Goal: Information Seeking & Learning: Learn about a topic

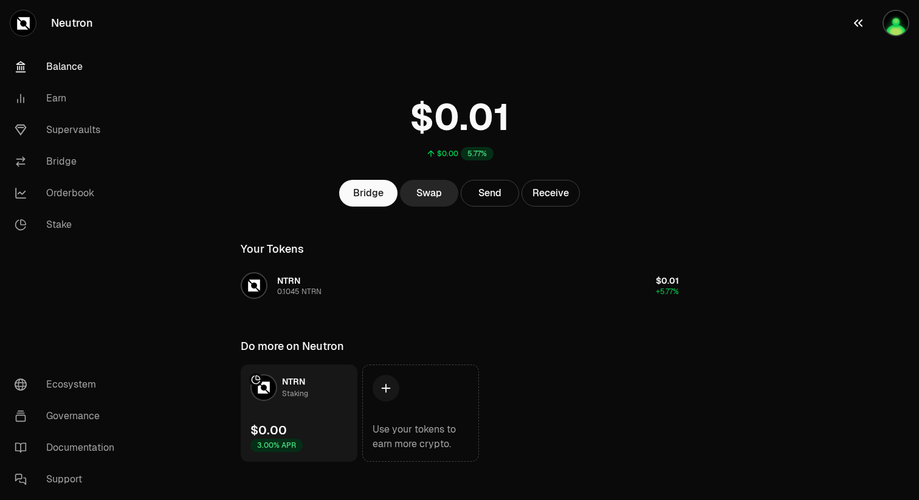
click at [894, 21] on img "button" at bounding box center [896, 23] width 27 height 27
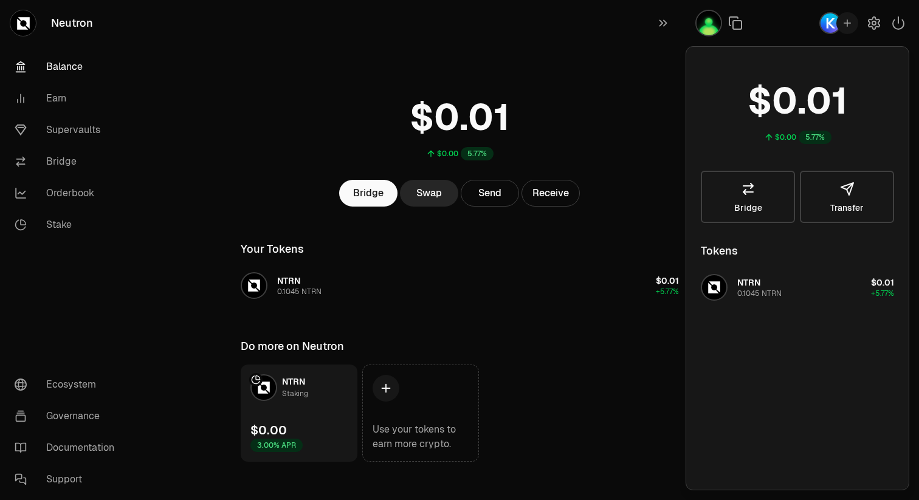
click at [846, 24] on icon "button" at bounding box center [847, 23] width 11 height 11
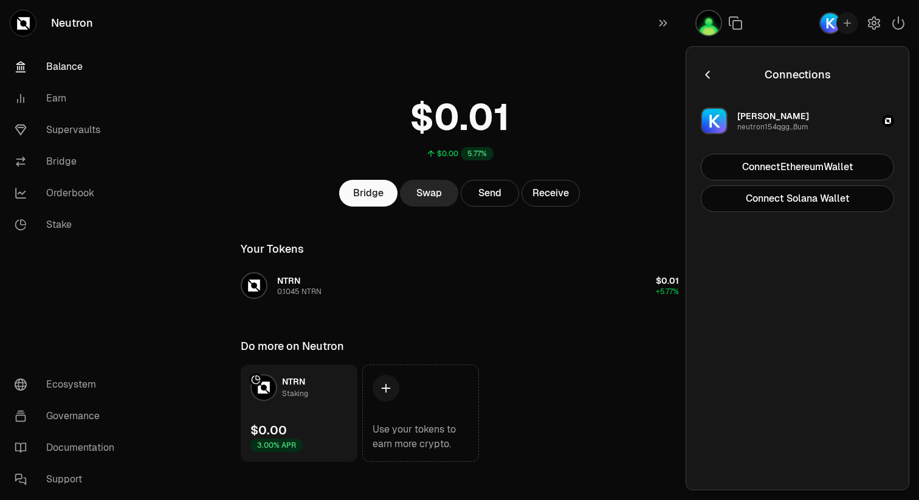
click at [708, 72] on icon "button" at bounding box center [707, 75] width 4 height 8
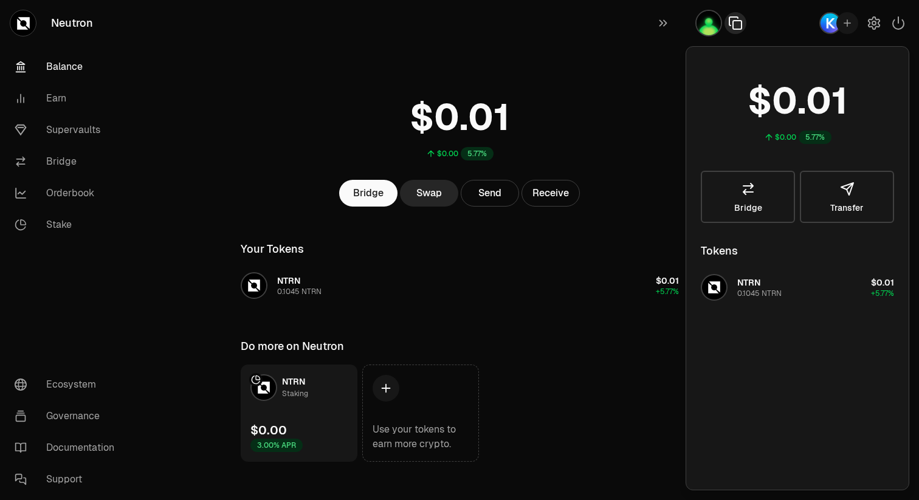
click at [732, 29] on icon "button" at bounding box center [735, 23] width 15 height 15
click at [760, 24] on div at bounding box center [802, 23] width 233 height 46
click at [710, 25] on img "button" at bounding box center [708, 23] width 27 height 27
click at [664, 55] on div "$0.00 5.77% Bridge Swap Send Receive Your Tokens NTRN 0.1045 NTRN $0.01 +5.77% …" at bounding box center [459, 231] width 467 height 462
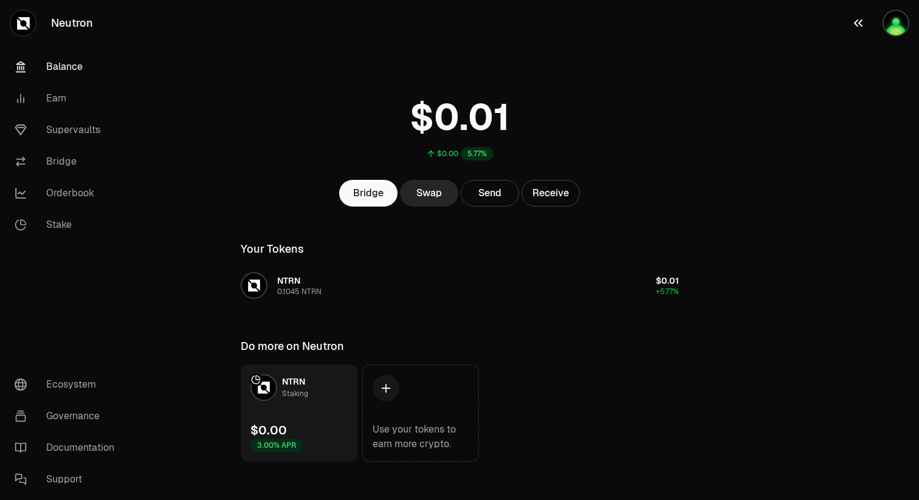
click at [900, 28] on img "button" at bounding box center [896, 23] width 27 height 27
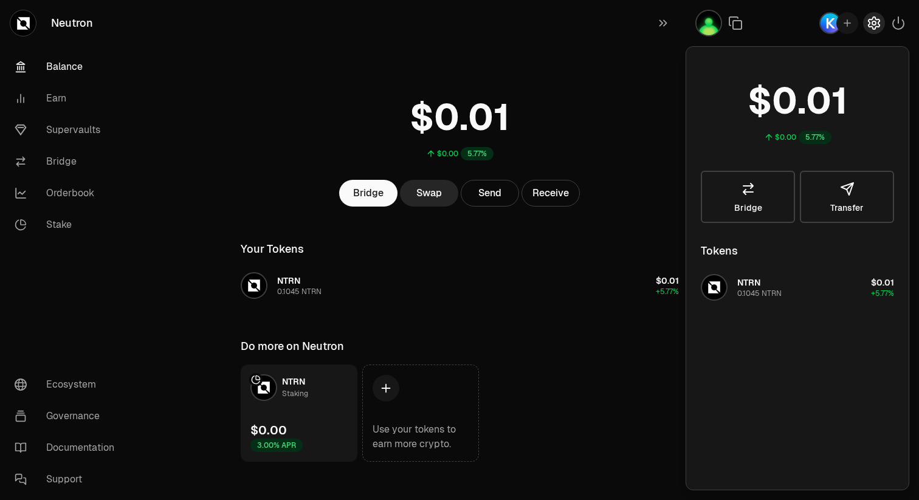
click at [871, 21] on icon "button" at bounding box center [874, 23] width 15 height 15
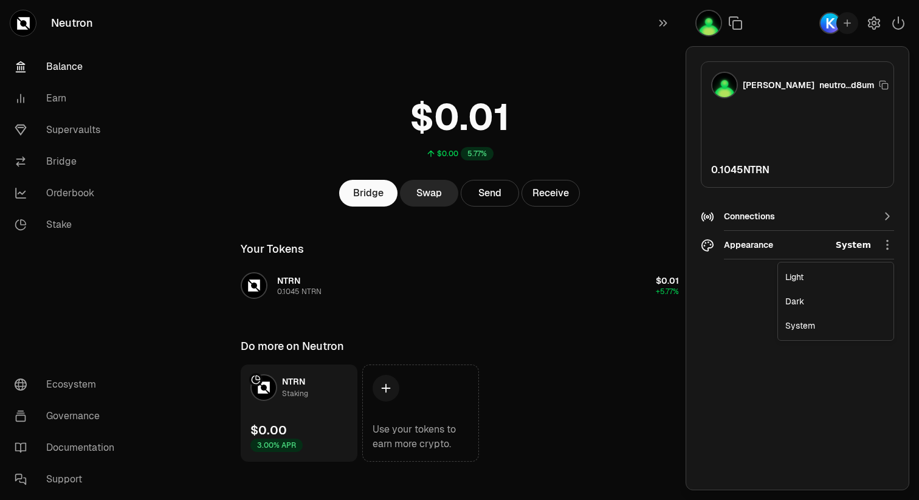
click at [849, 244] on html "Neutron Balance Earn Supervaults Bridge Orderbook Stake Ecosystem Governance Do…" at bounding box center [459, 255] width 919 height 511
click at [800, 302] on div "Dark" at bounding box center [836, 301] width 111 height 24
click at [812, 222] on div "Connections" at bounding box center [797, 216] width 147 height 18
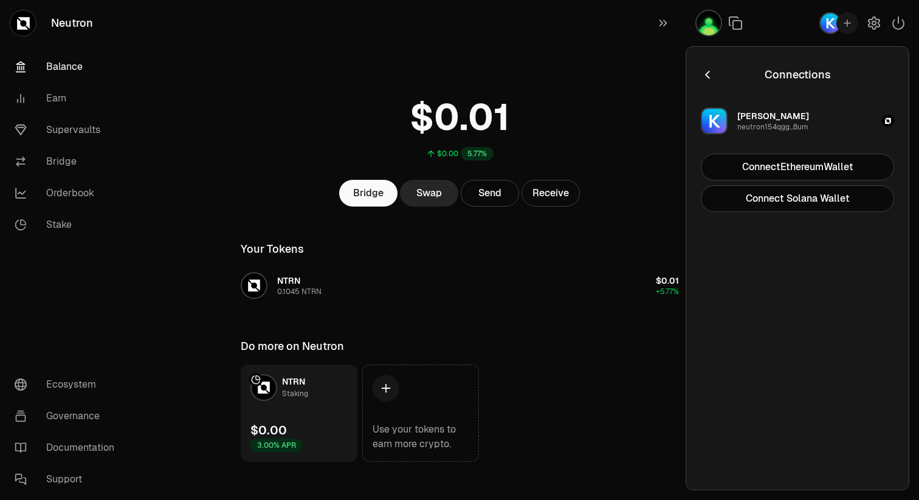
click at [708, 75] on icon "button" at bounding box center [707, 74] width 13 height 13
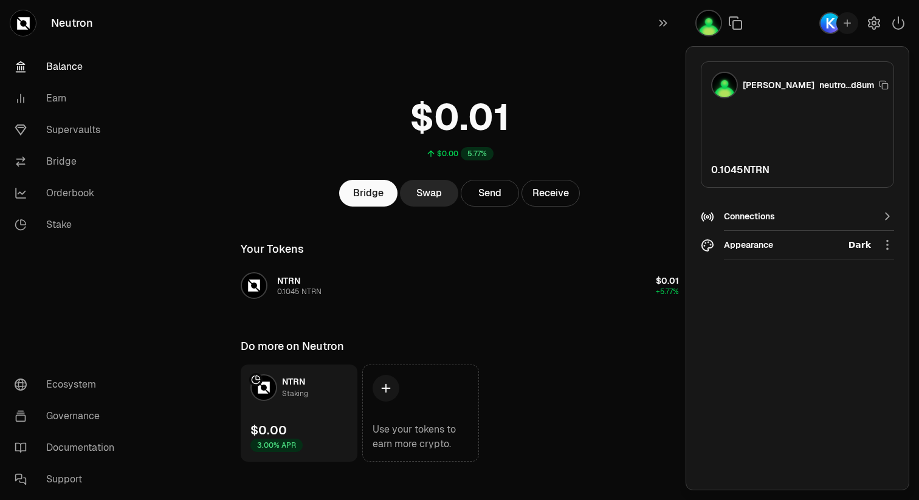
click at [704, 53] on div "Settings Appearance settings and wallet management [PERSON_NAME]...d8um 0.1045 …" at bounding box center [798, 268] width 224 height 444
click at [663, 47] on div "$0.00 5.77% Bridge Swap Send Receive Your Tokens NTRN 0.1045 NTRN $0.01 +5.77% …" at bounding box center [459, 231] width 467 height 462
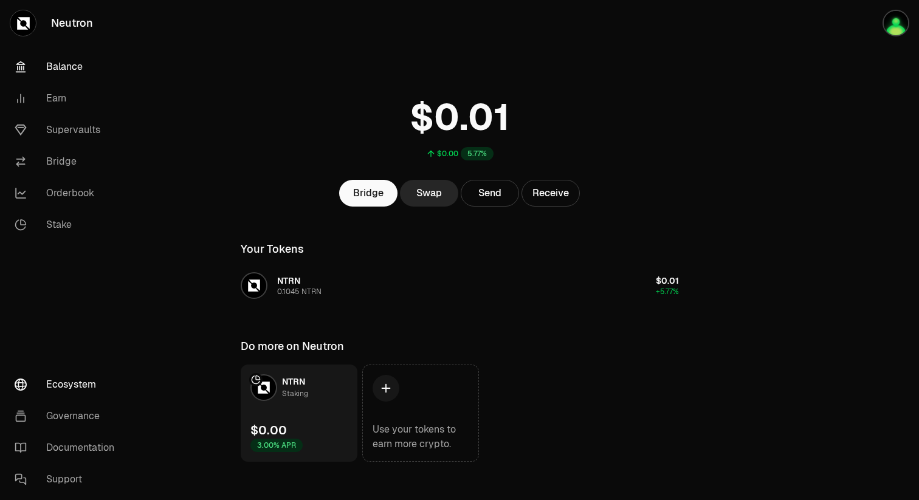
click at [77, 384] on link "Ecosystem" at bounding box center [68, 385] width 126 height 32
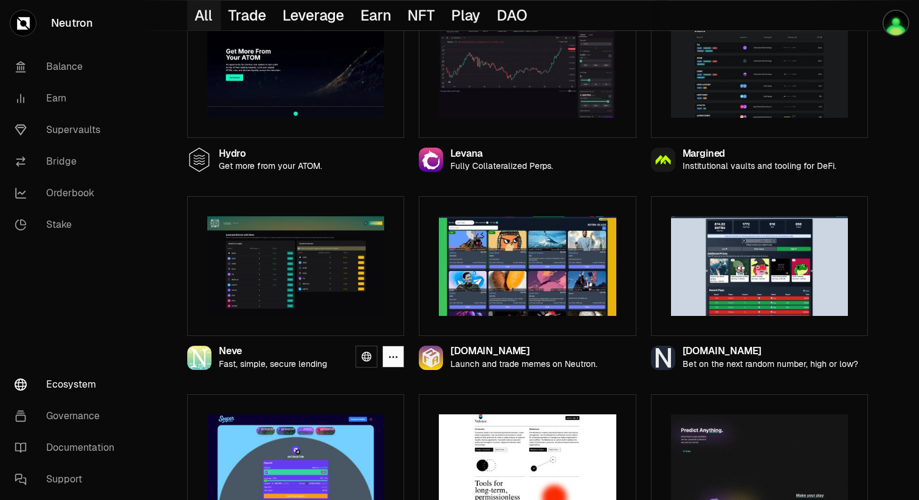
scroll to position [937, 0]
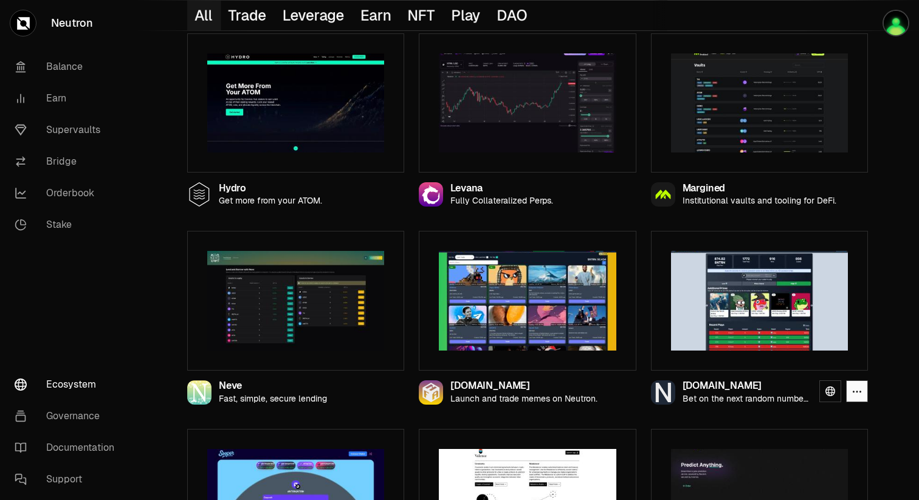
click at [753, 314] on img at bounding box center [759, 301] width 177 height 100
click at [829, 388] on icon at bounding box center [831, 392] width 10 height 10
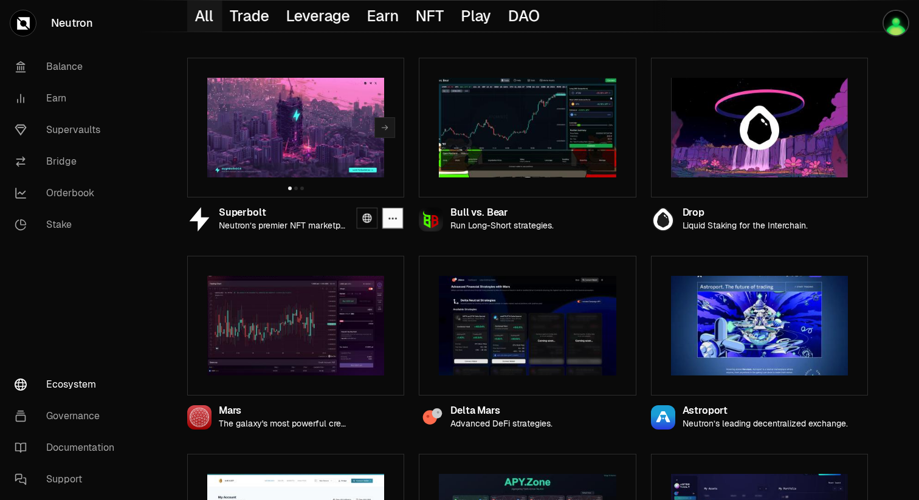
scroll to position [86, 0]
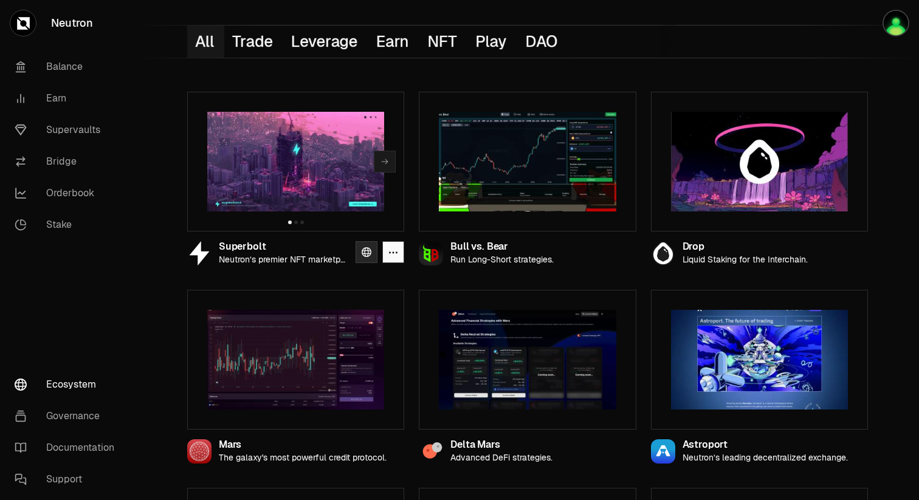
click at [365, 250] on icon at bounding box center [367, 252] width 10 height 10
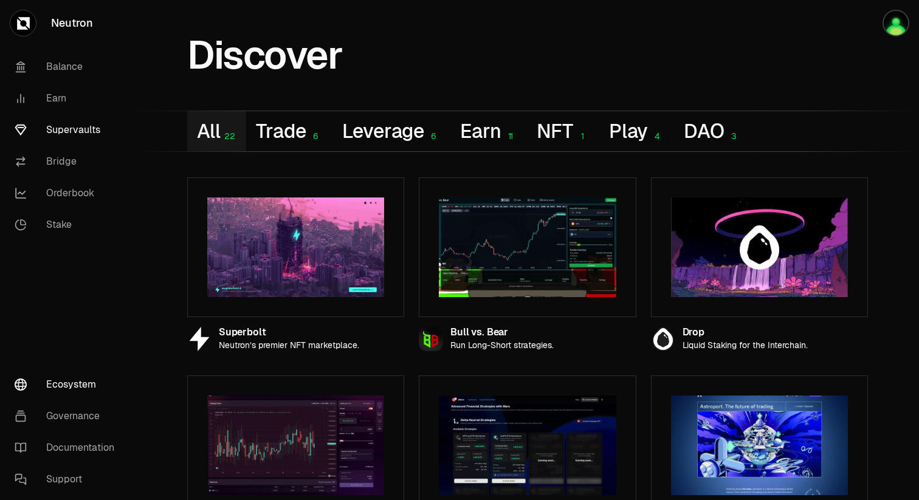
click at [74, 130] on link "Supervaults" at bounding box center [68, 130] width 126 height 32
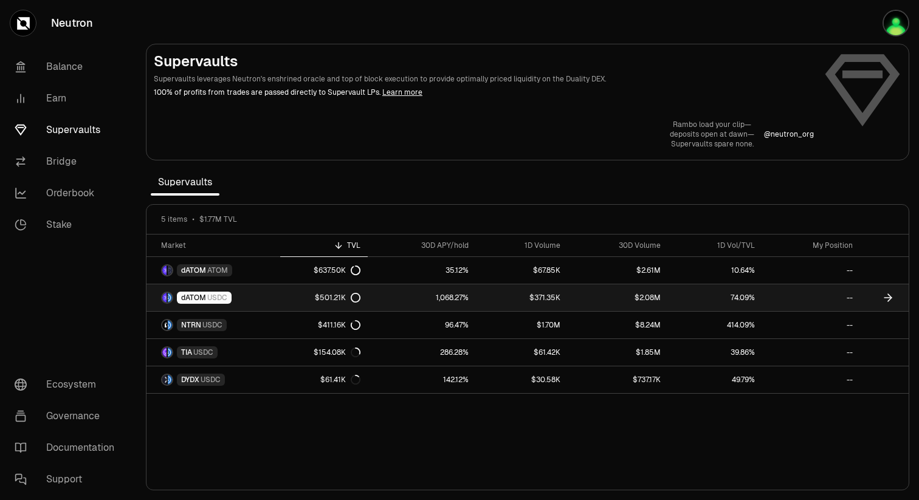
click at [198, 303] on div "dATOM USDC" at bounding box center [204, 298] width 55 height 12
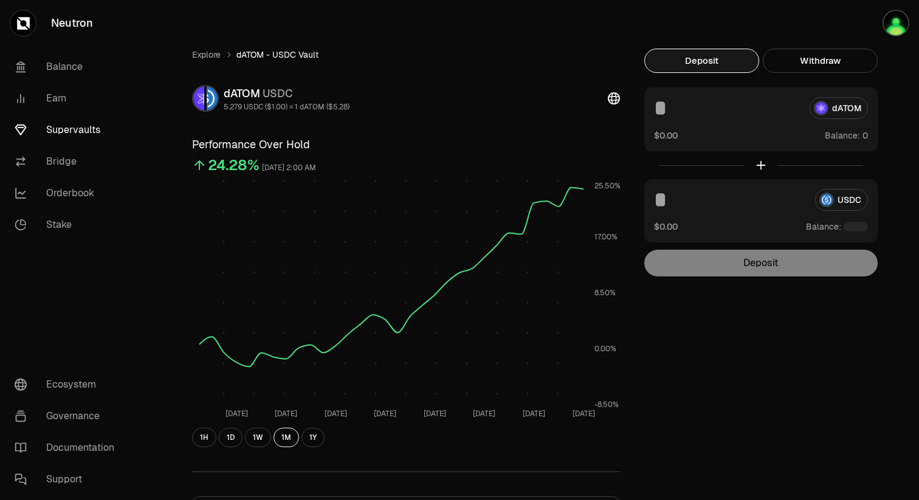
scroll to position [294, 0]
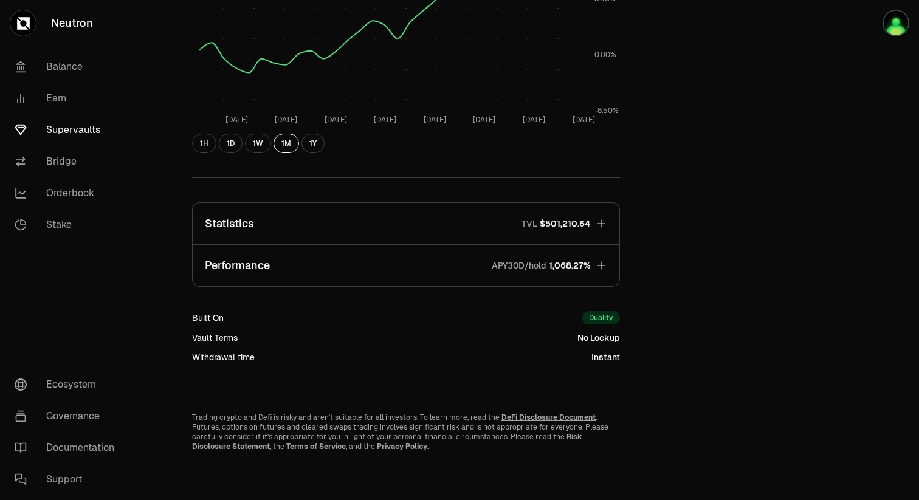
click at [603, 266] on icon "button" at bounding box center [601, 265] width 8 height 8
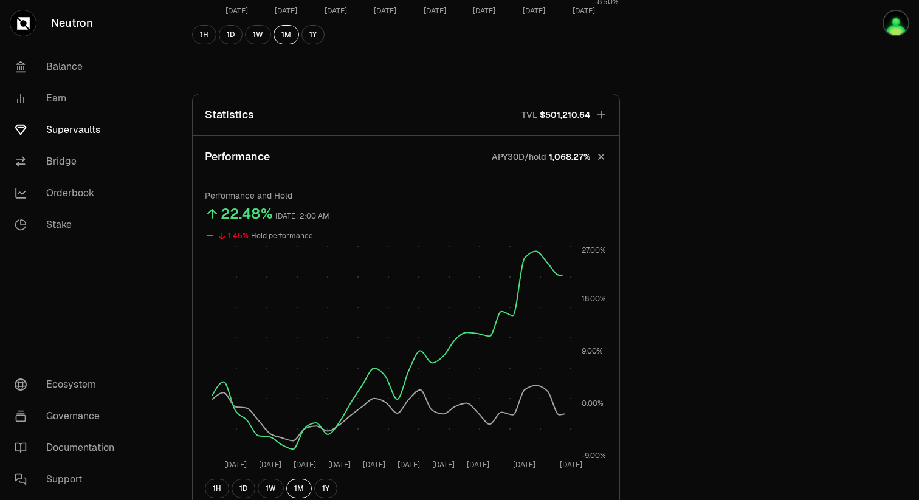
scroll to position [435, 0]
